Goal: Find specific page/section: Find specific page/section

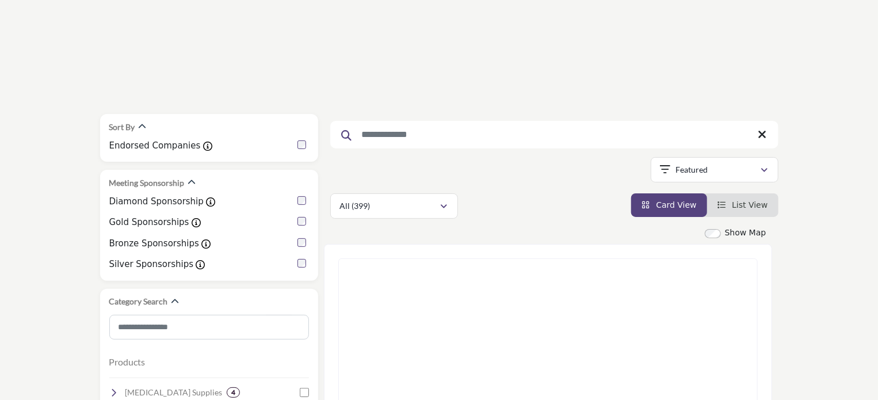
scroll to position [288, 0]
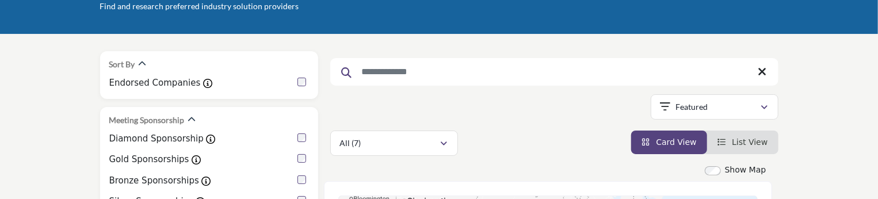
scroll to position [115, 0]
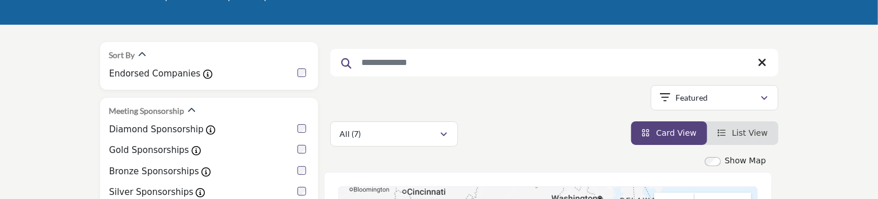
click at [366, 97] on div "Showing 7 results out of 399" at bounding box center [554, 99] width 448 height 29
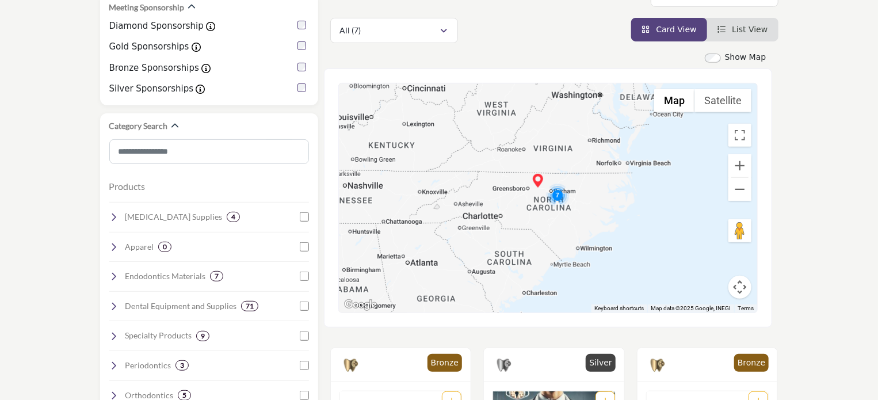
scroll to position [230, 0]
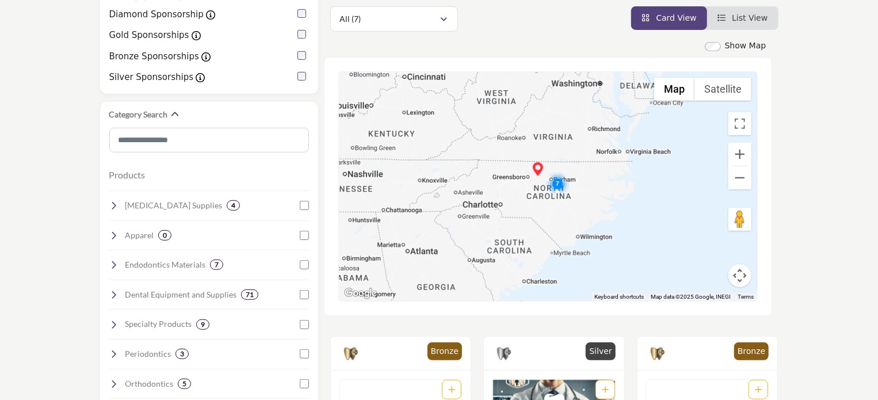
click at [556, 184] on img "Cluster of 7 locations (3 HQ, 4 Branches)\aClick to view companies" at bounding box center [557, 183] width 23 height 23
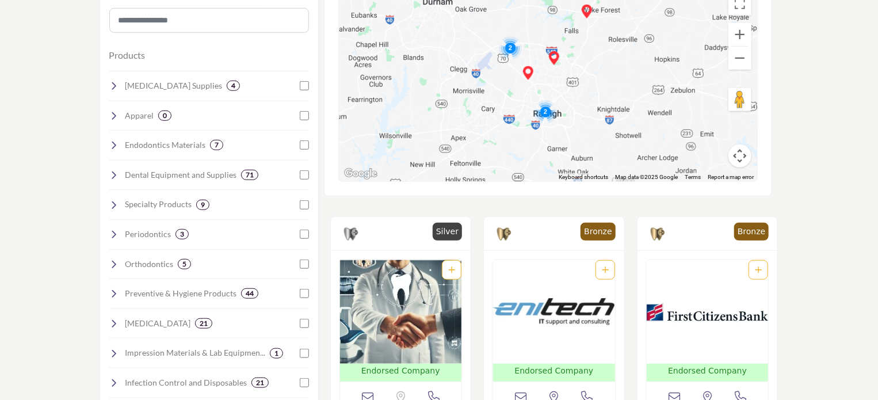
scroll to position [290, 0]
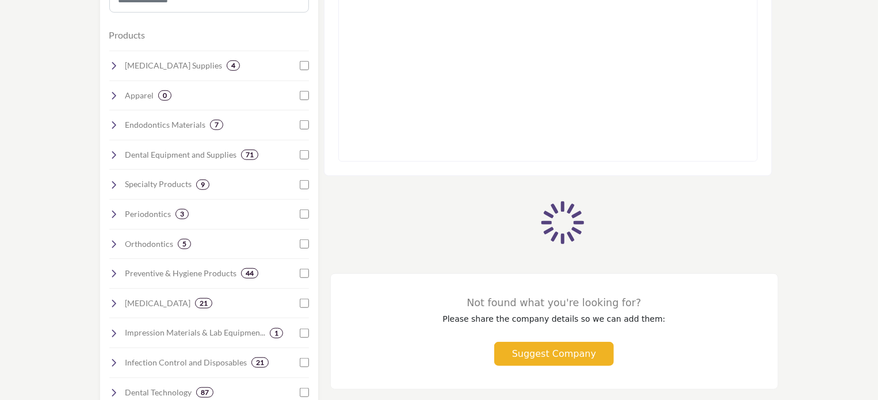
scroll to position [345, 0]
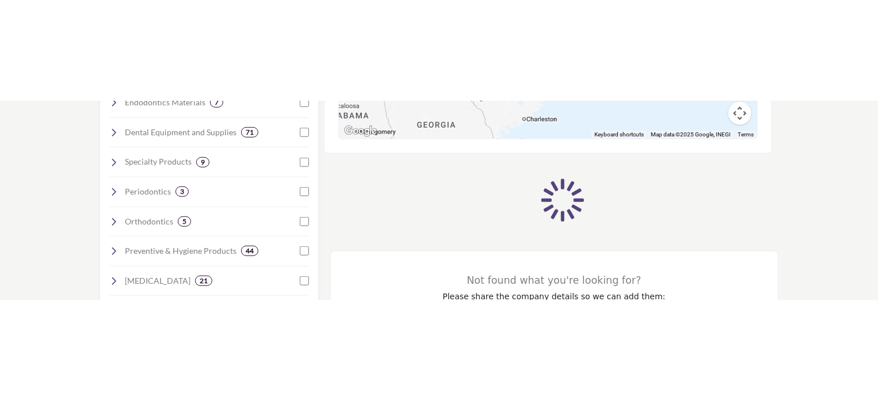
scroll to position [493, 0]
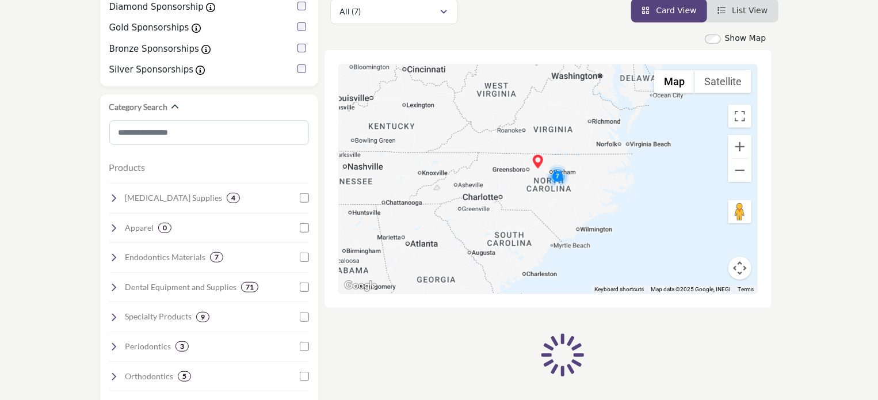
scroll to position [206, 0]
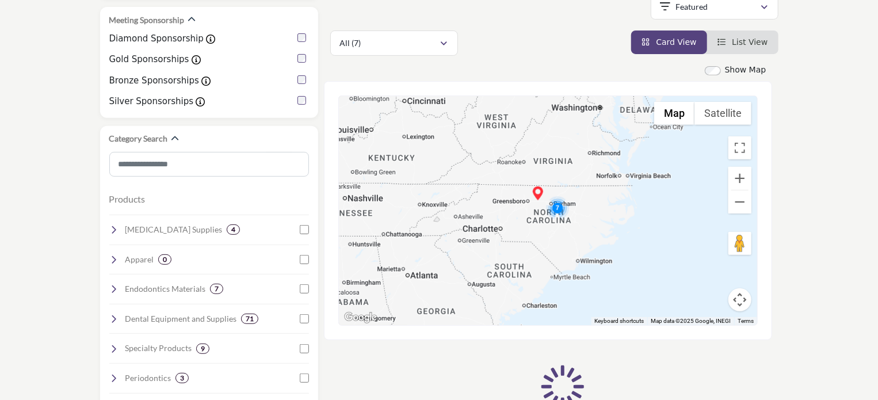
click at [557, 210] on img "Cluster of 7 locations (3 HQ, 4 Branches)\aClick to view companies" at bounding box center [557, 207] width 23 height 23
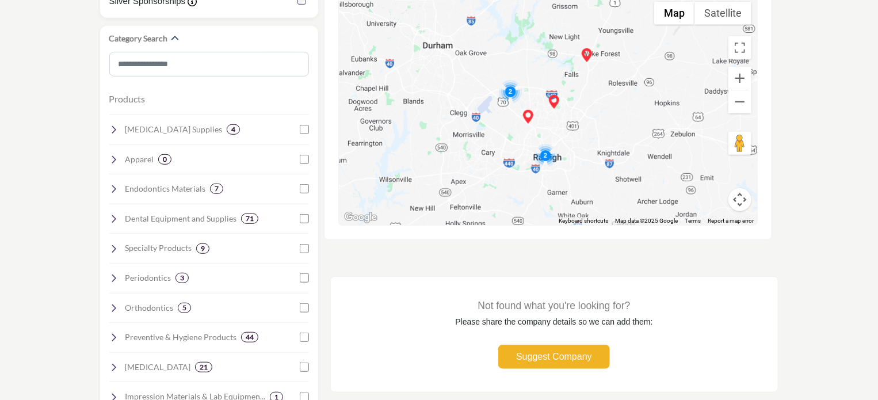
scroll to position [268, 0]
